Goal: Use online tool/utility: Use online tool/utility

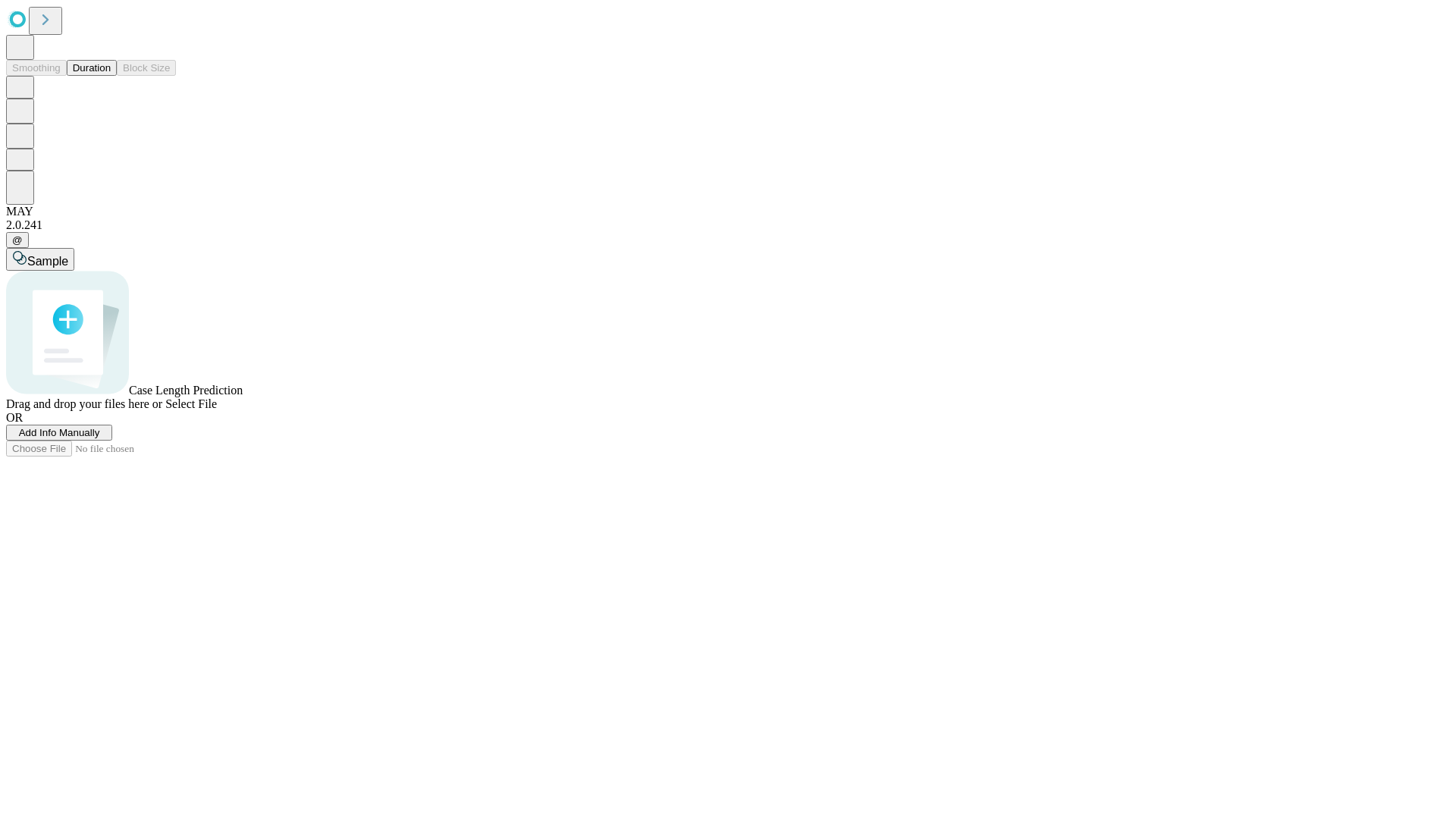
click at [111, 76] on button "Duration" at bounding box center [91, 68] width 50 height 16
click at [100, 438] on span "Add Info Manually" at bounding box center [59, 432] width 81 height 11
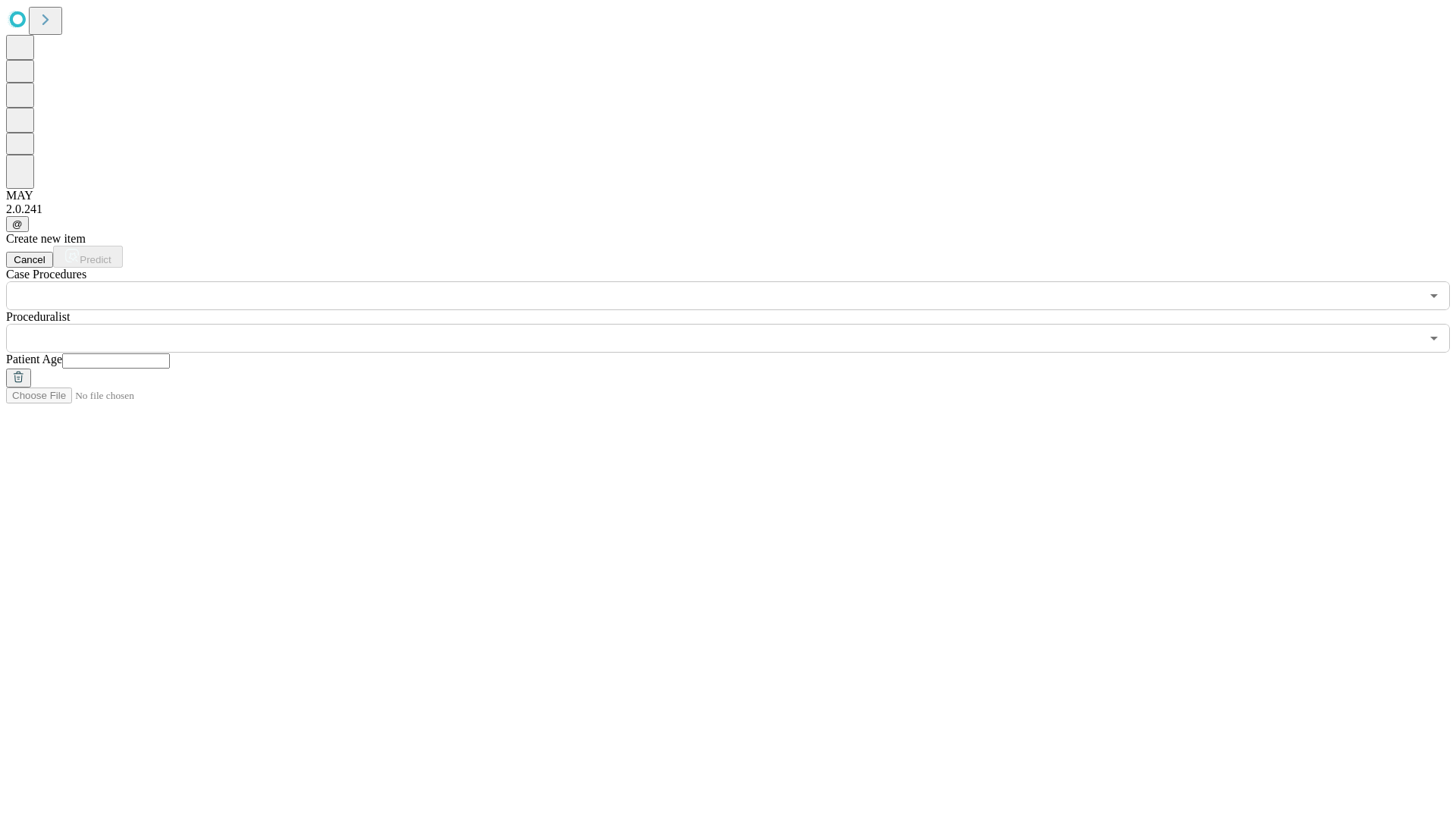
click at [170, 353] on input "text" at bounding box center [116, 360] width 108 height 15
type input "**"
click at [738, 324] on input "text" at bounding box center [713, 338] width 1414 height 29
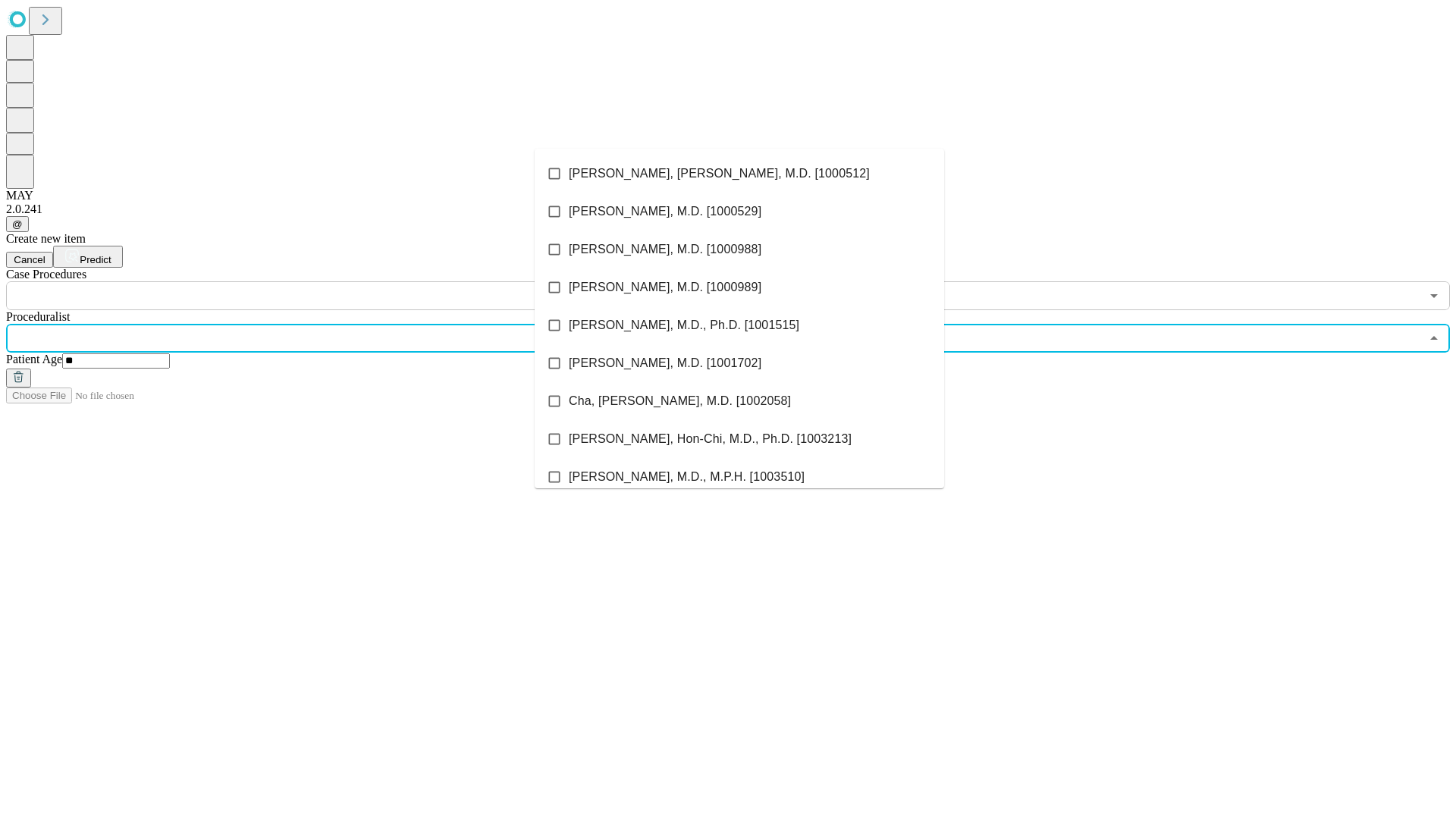
click at [739, 173] on li "[PERSON_NAME], [PERSON_NAME], M.D. [1000512]" at bounding box center [739, 173] width 410 height 38
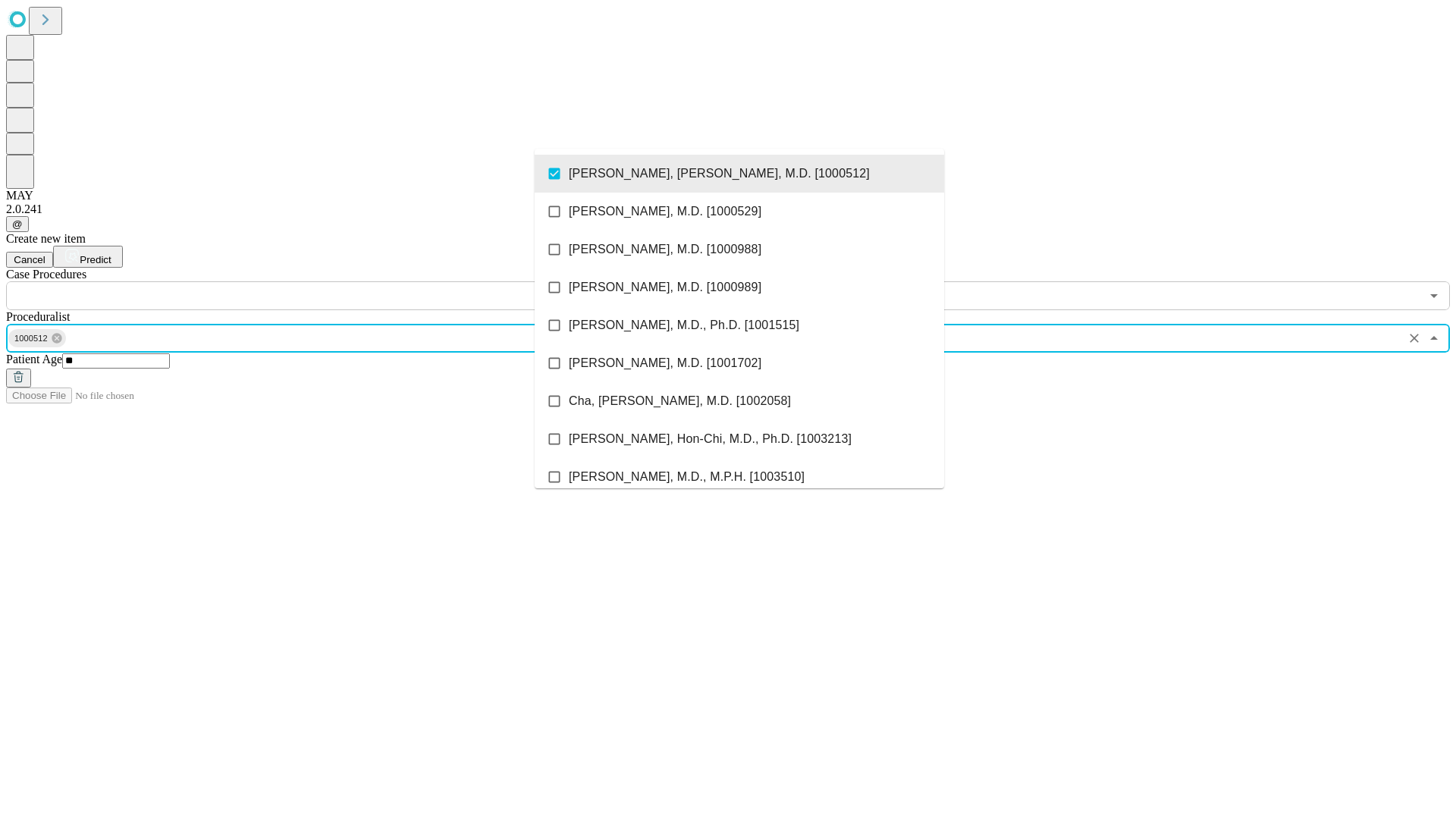
click at [318, 281] on input "text" at bounding box center [713, 295] width 1414 height 29
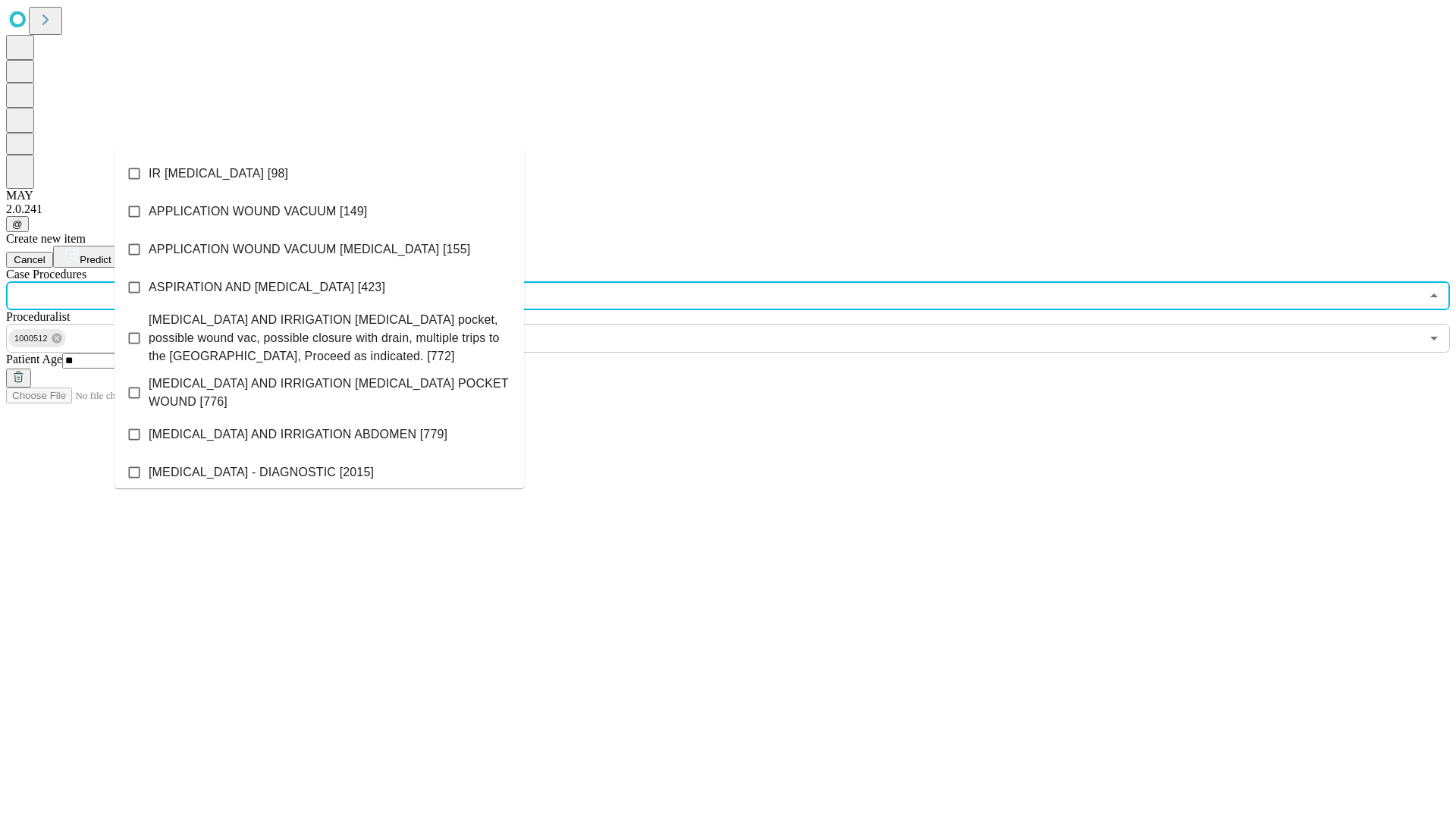
click at [319, 173] on li "IR [MEDICAL_DATA] [98]" at bounding box center [319, 173] width 410 height 38
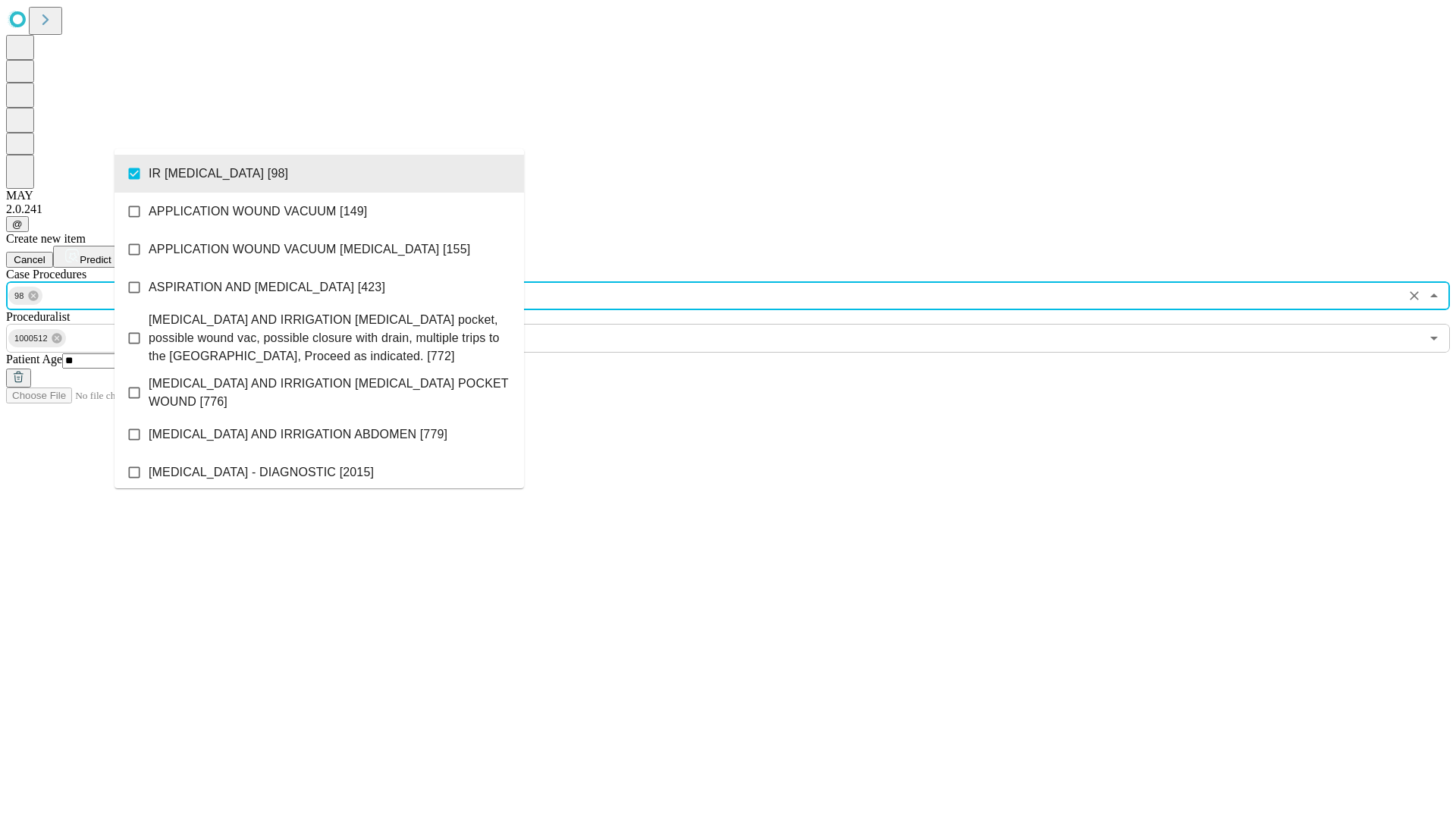
click at [111, 254] on span "Predict" at bounding box center [94, 260] width 31 height 11
